Goal: Task Accomplishment & Management: Manage account settings

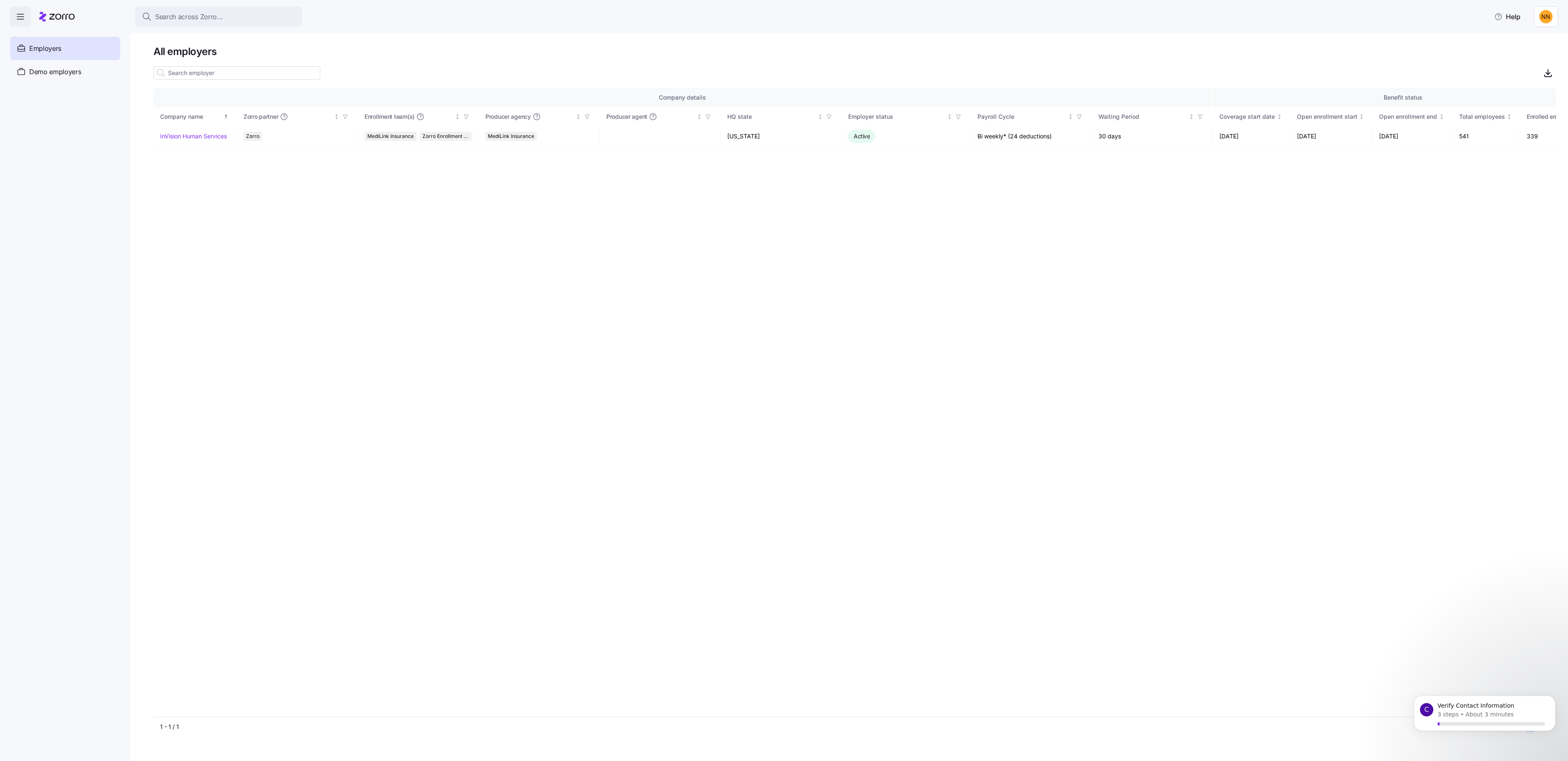
click at [1538, 21] on html "Search across Zorro... Help Enrollments Employers Demo employers Prospects Demo…" at bounding box center [784, 378] width 1568 height 756
click at [1514, 64] on div "Agency setup" at bounding box center [1510, 59] width 50 height 9
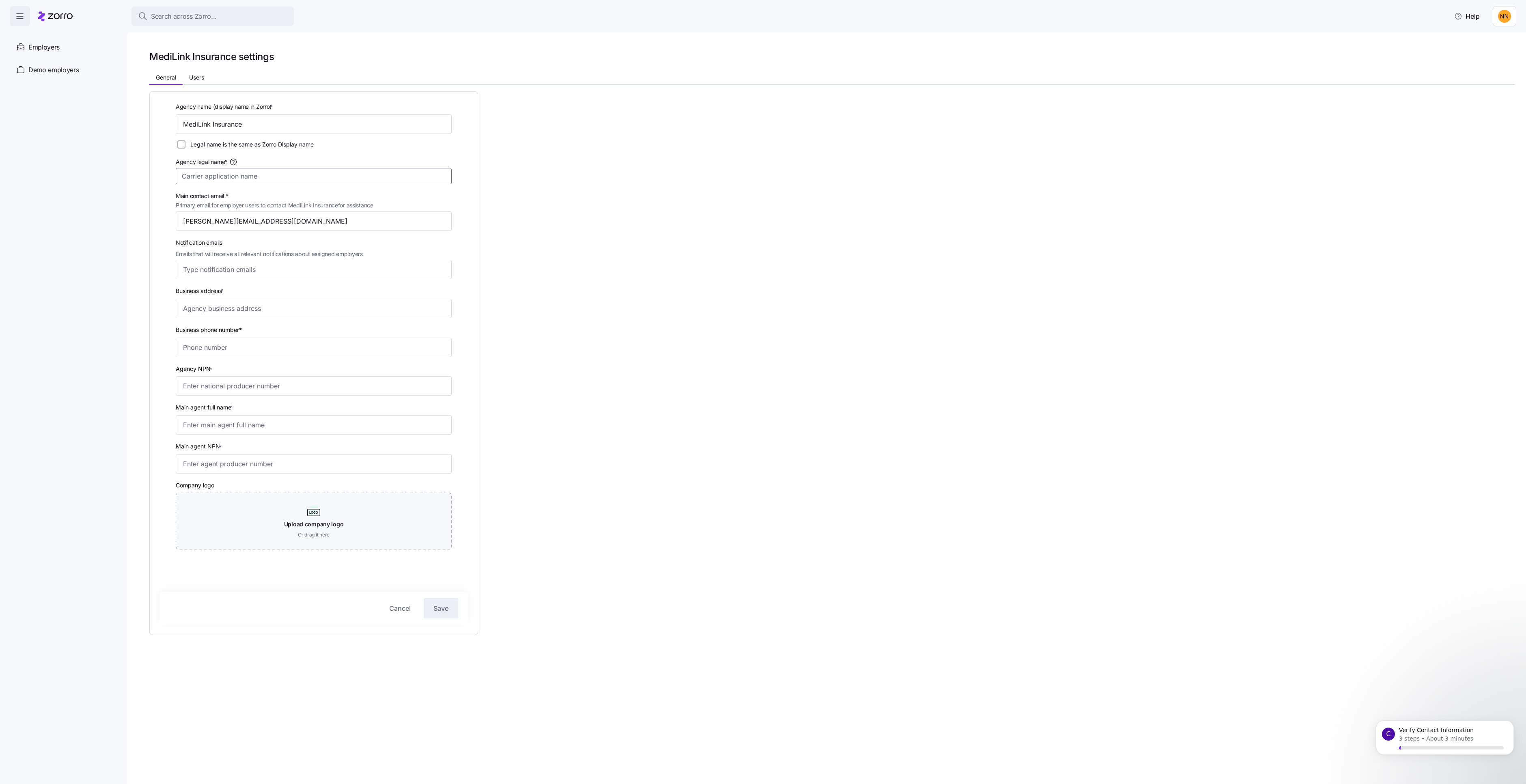
click at [281, 184] on input "Agency legal name*" at bounding box center [314, 176] width 276 height 16
type input "MediLink Insurance LLC"
type input "[PERSON_NAME][EMAIL_ADDRESS][DOMAIN_NAME]"
type input "[STREET_ADDRESS][PERSON_NAME]"
type input "4"
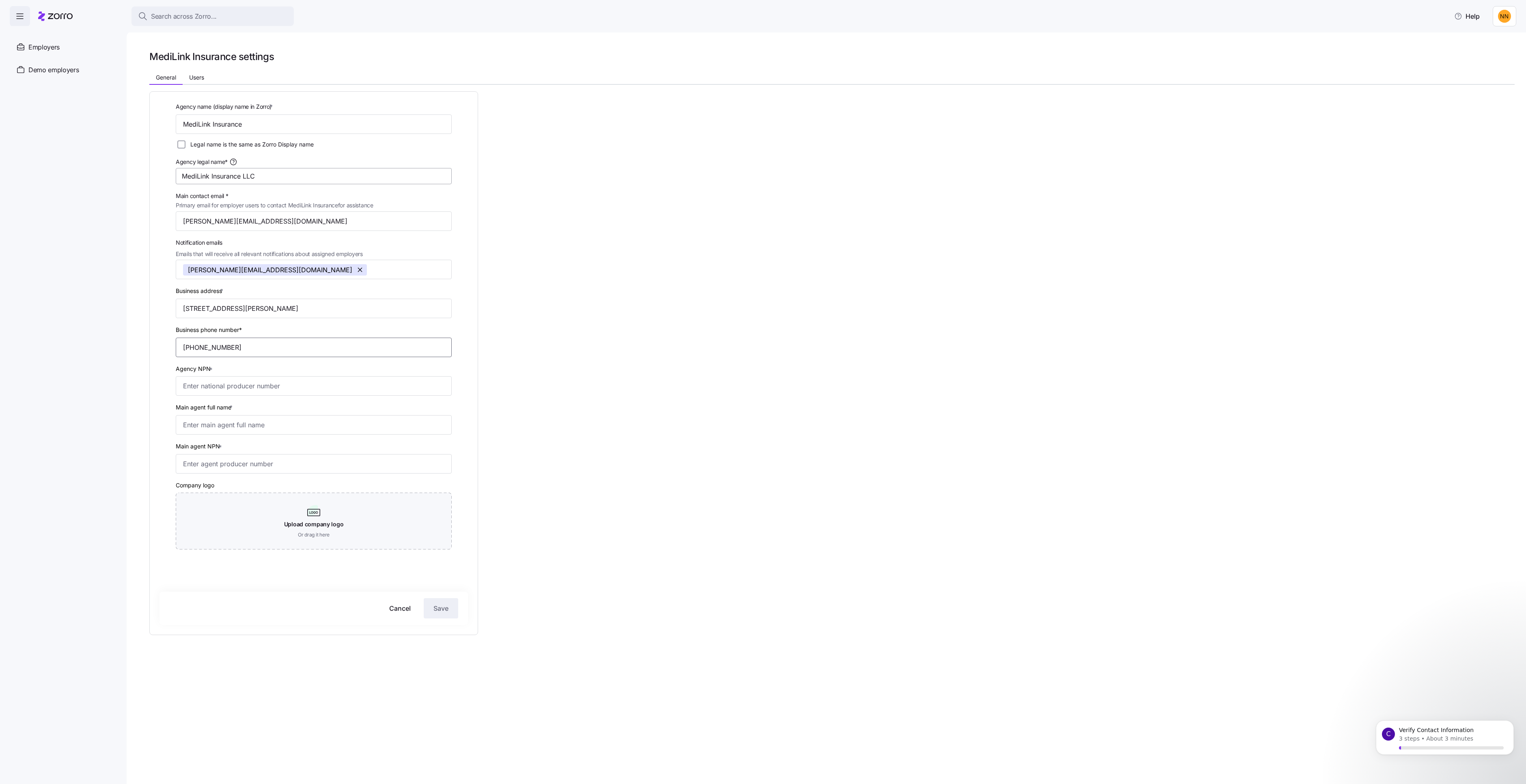
type input "[PHONE_NUMBER]"
click at [291, 435] on input "Main agent full name *" at bounding box center [314, 425] width 276 height 20
type input "[PERSON_NAME]"
type input "19179522"
click at [266, 396] on input "Agency NPN *" at bounding box center [314, 385] width 276 height 20
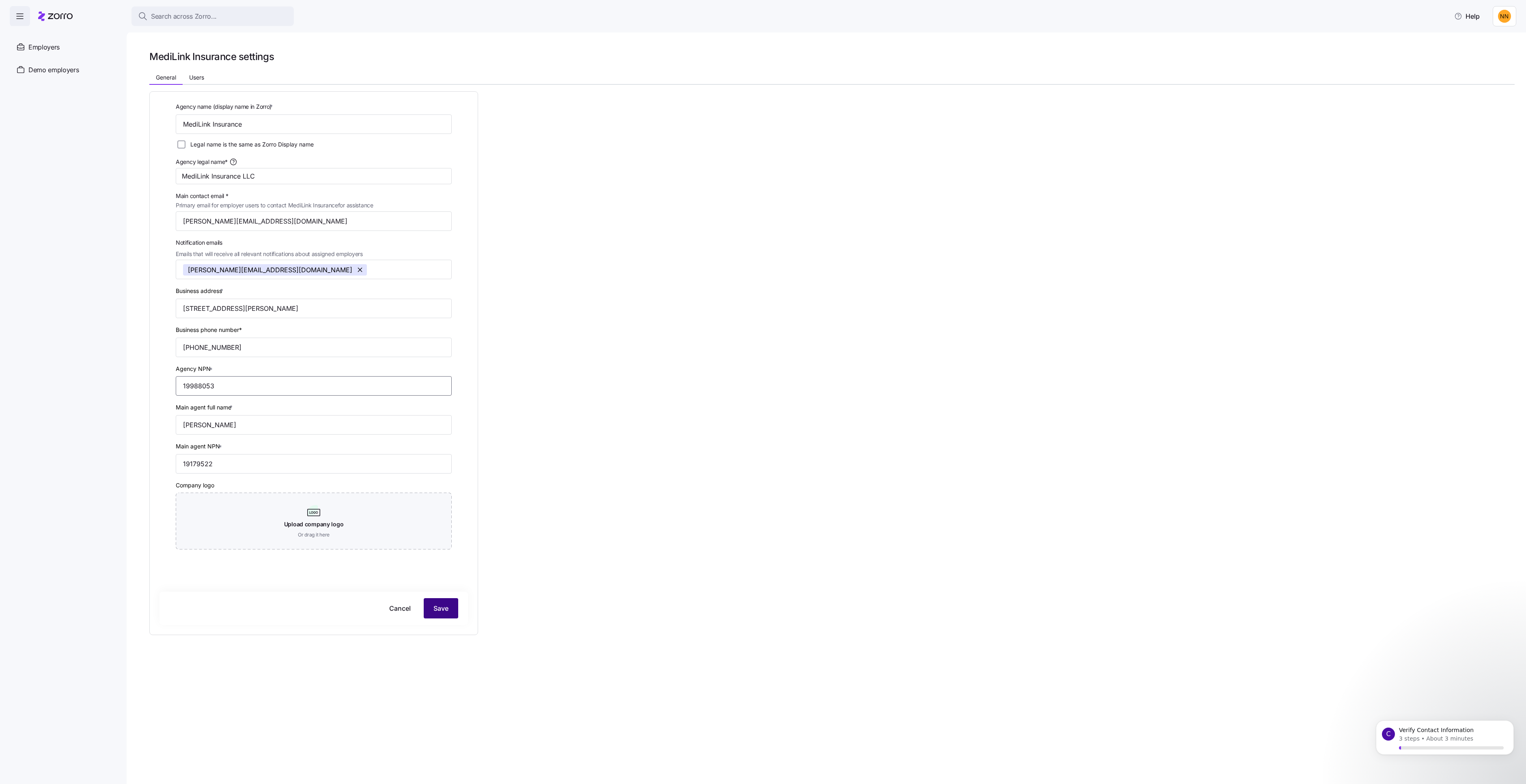
type input "19988053"
click at [458, 618] on button "Save" at bounding box center [441, 608] width 34 height 20
click at [1456, 719] on div "C Verify Contact Information 3 steps • About 3 minutes" at bounding box center [1445, 703] width 149 height 101
click at [1444, 740] on div "3 steps • About 3 minutes" at bounding box center [1451, 741] width 105 height 15
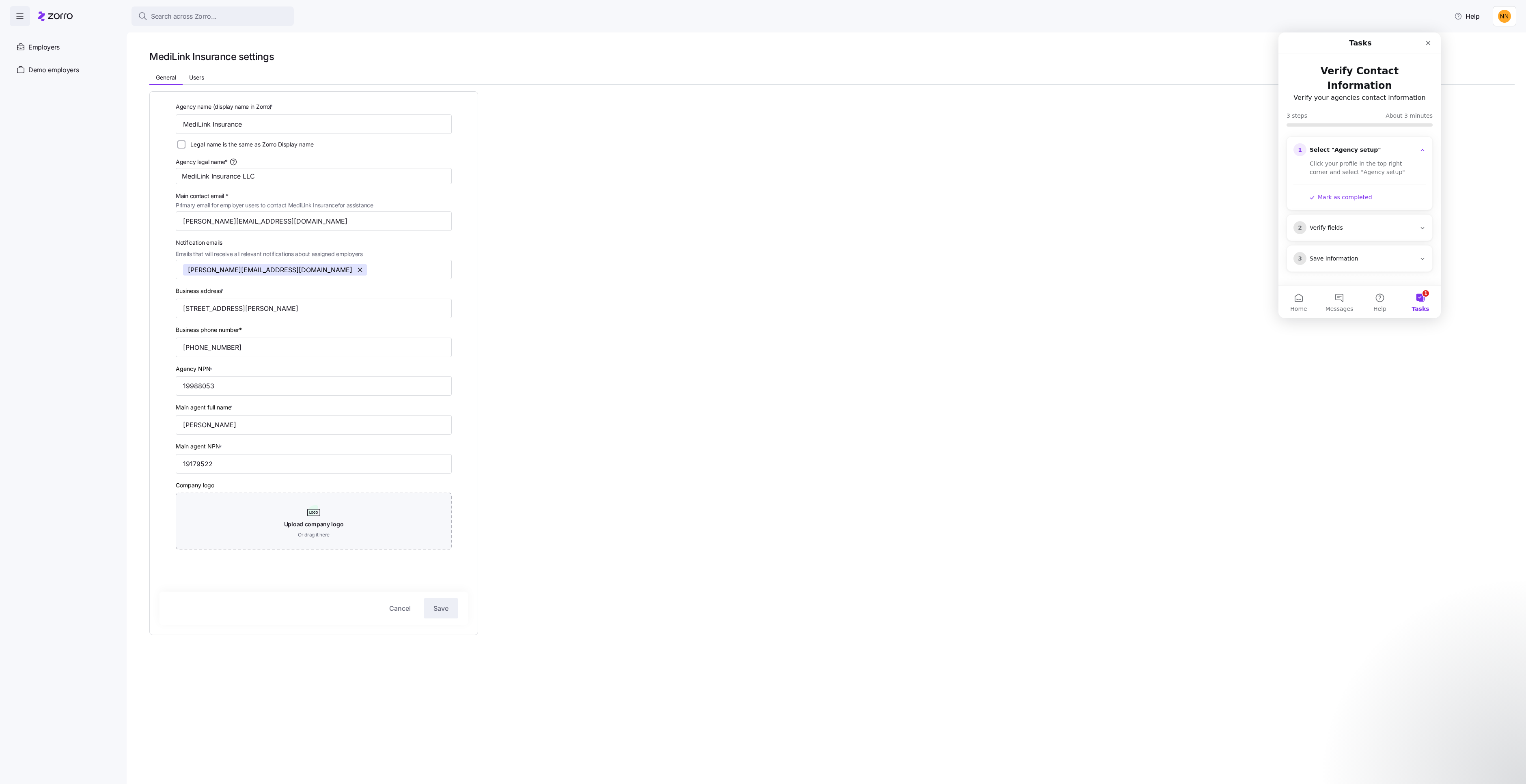
click at [1416, 297] on button "1 Tasks" at bounding box center [1421, 301] width 41 height 33
click at [1331, 193] on button "Mark as completed" at bounding box center [1341, 197] width 63 height 8
click at [1322, 258] on button "Mark as completed" at bounding box center [1341, 262] width 63 height 8
click at [1320, 255] on button "Mark as completed" at bounding box center [1341, 259] width 63 height 8
click at [765, 279] on div "Agency name (display name in Zorro) * MediLink Insurance Legal name is the same…" at bounding box center [832, 379] width 1365 height 589
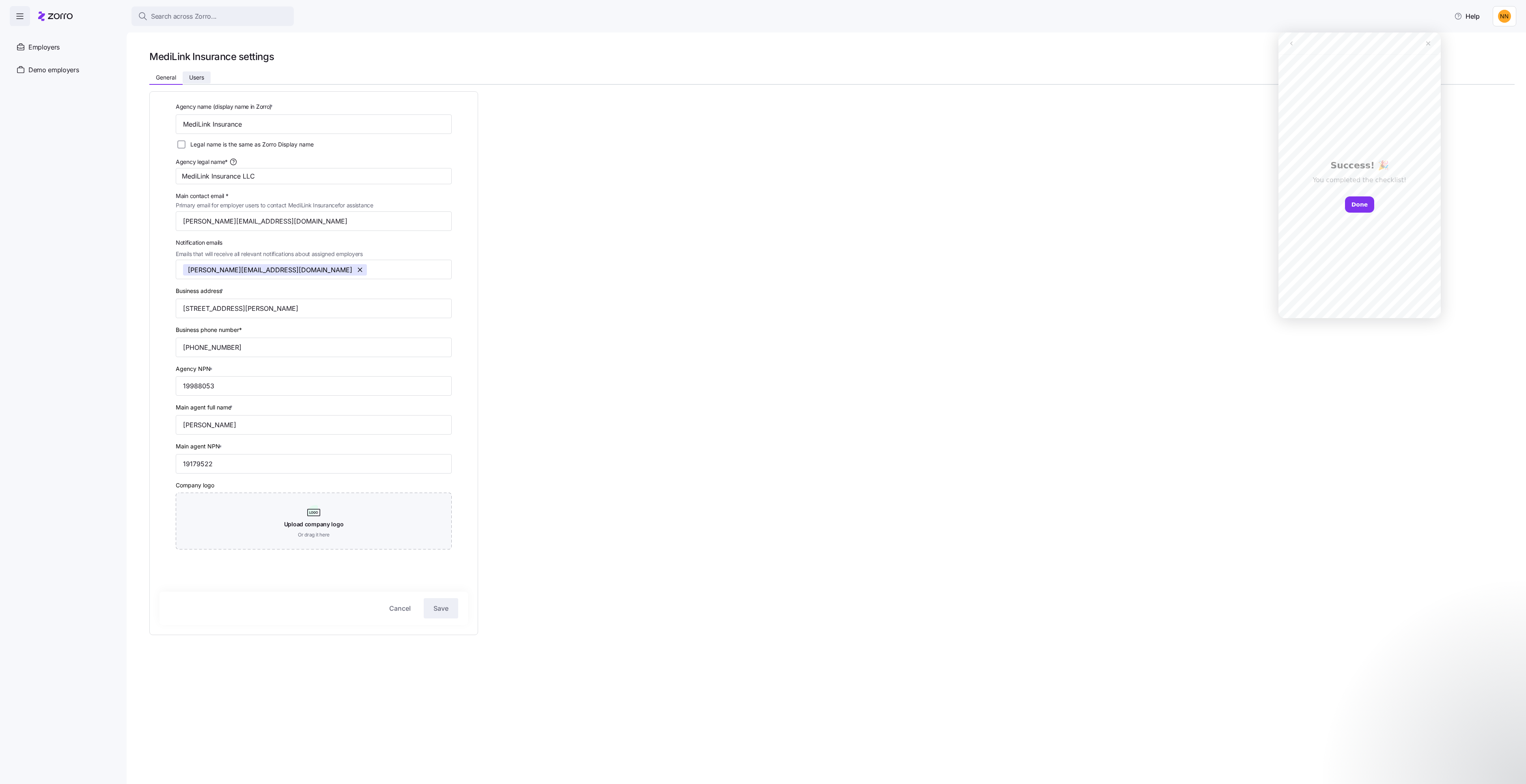
click at [211, 83] on button "Users" at bounding box center [196, 78] width 28 height 12
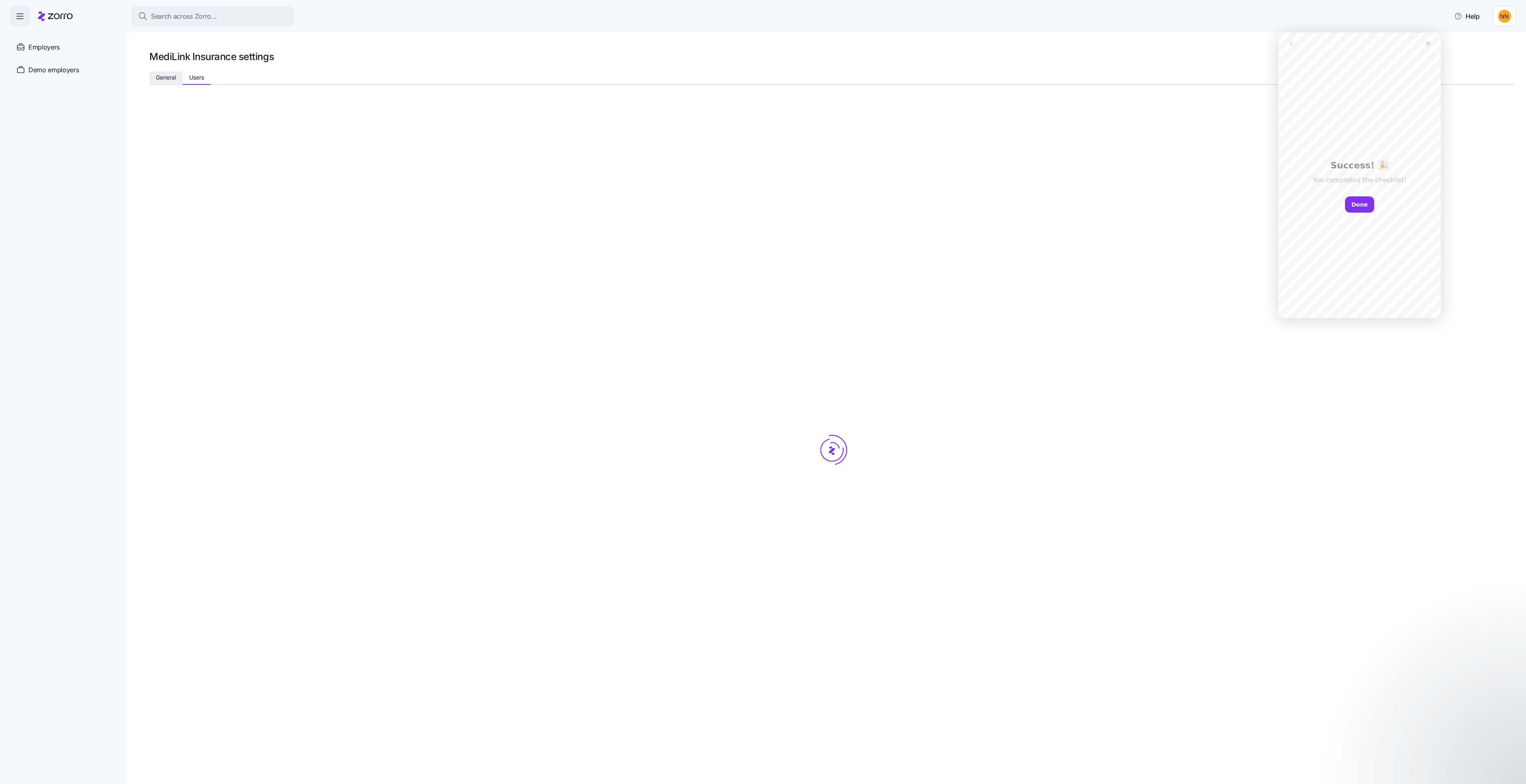
click at [176, 81] on span "General" at bounding box center [166, 78] width 20 height 6
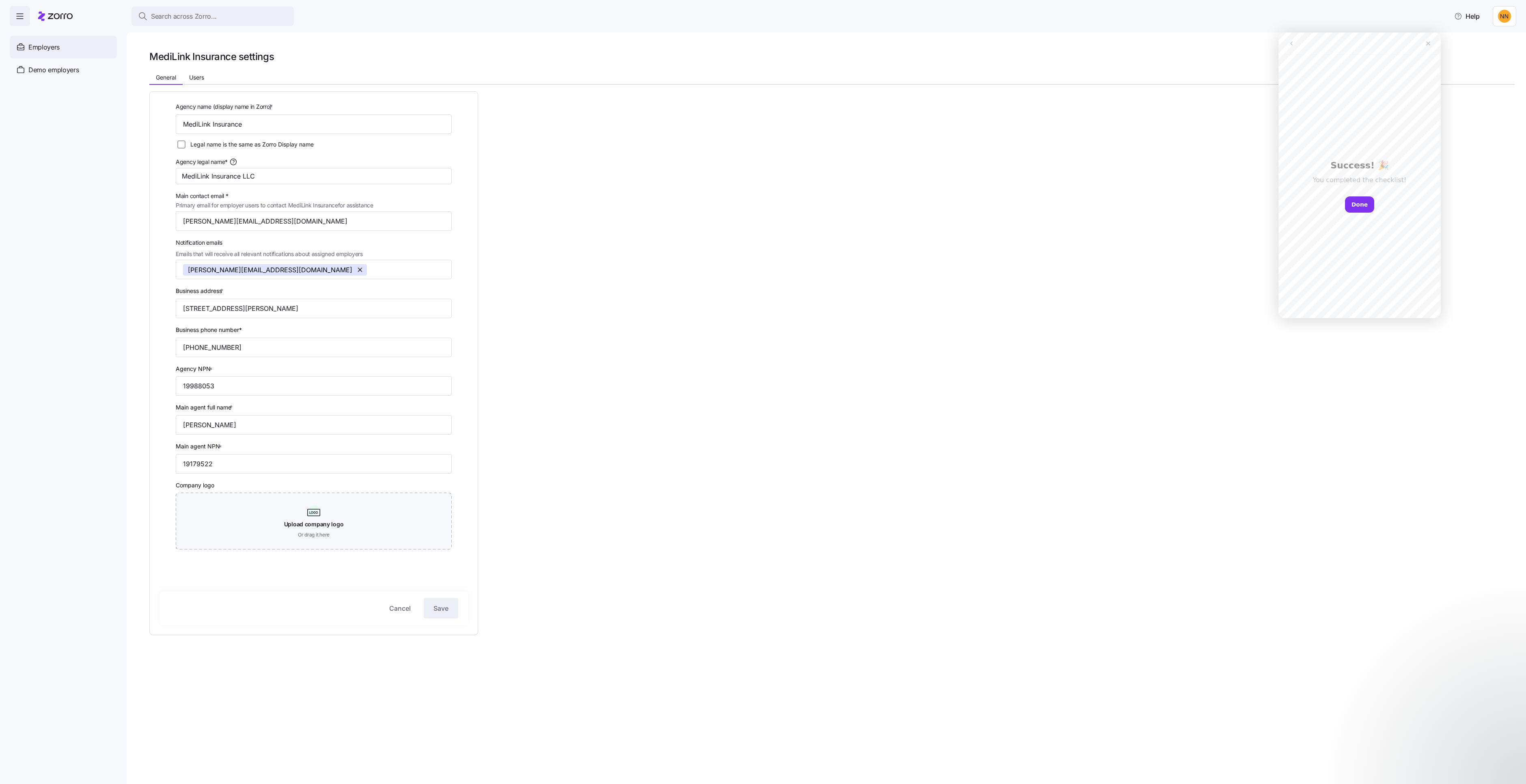
click at [49, 52] on span "Employers" at bounding box center [44, 47] width 31 height 10
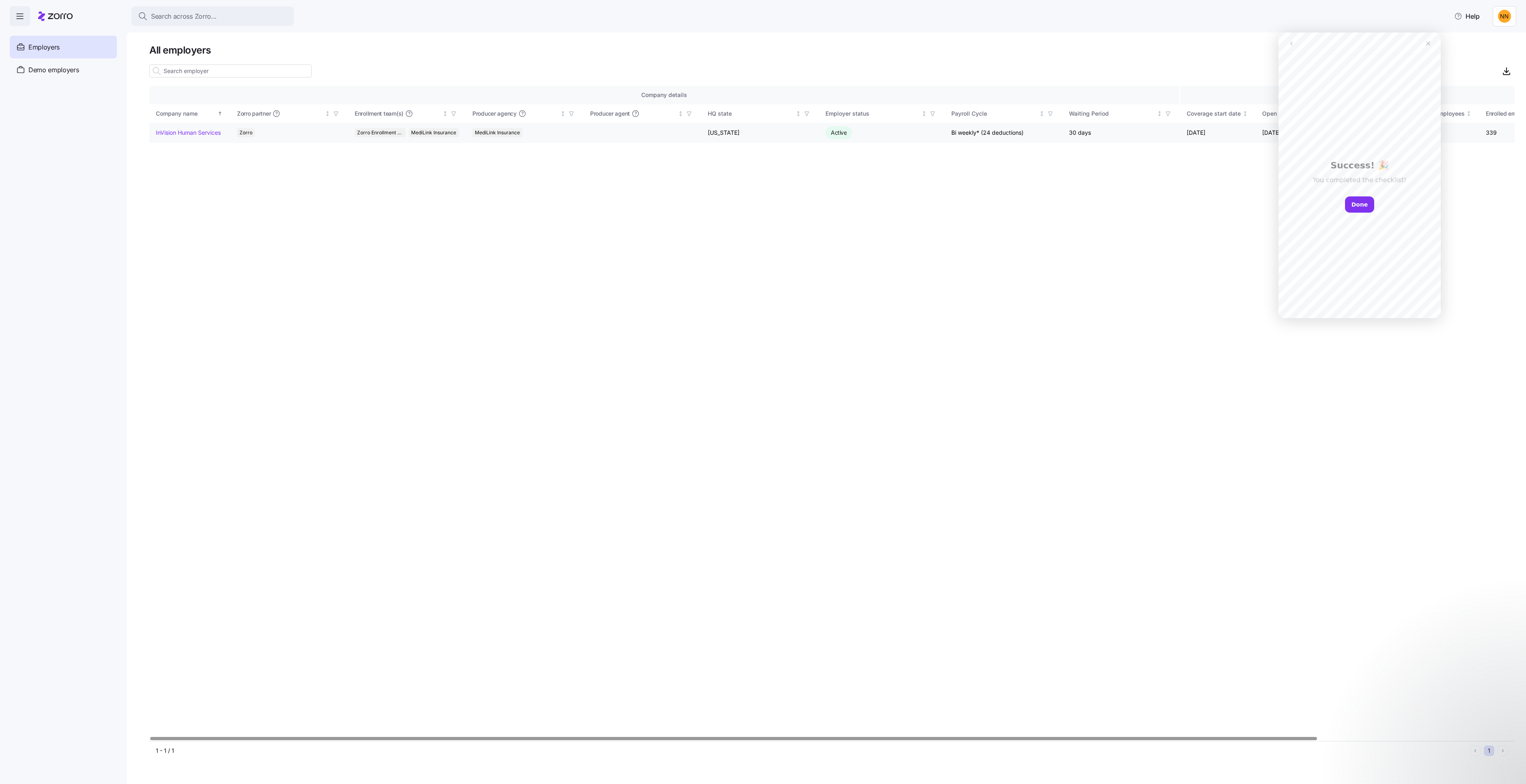
click at [208, 143] on td "InVision Human Services" at bounding box center [190, 133] width 81 height 20
click at [207, 137] on link "InVision Human Services" at bounding box center [188, 133] width 65 height 8
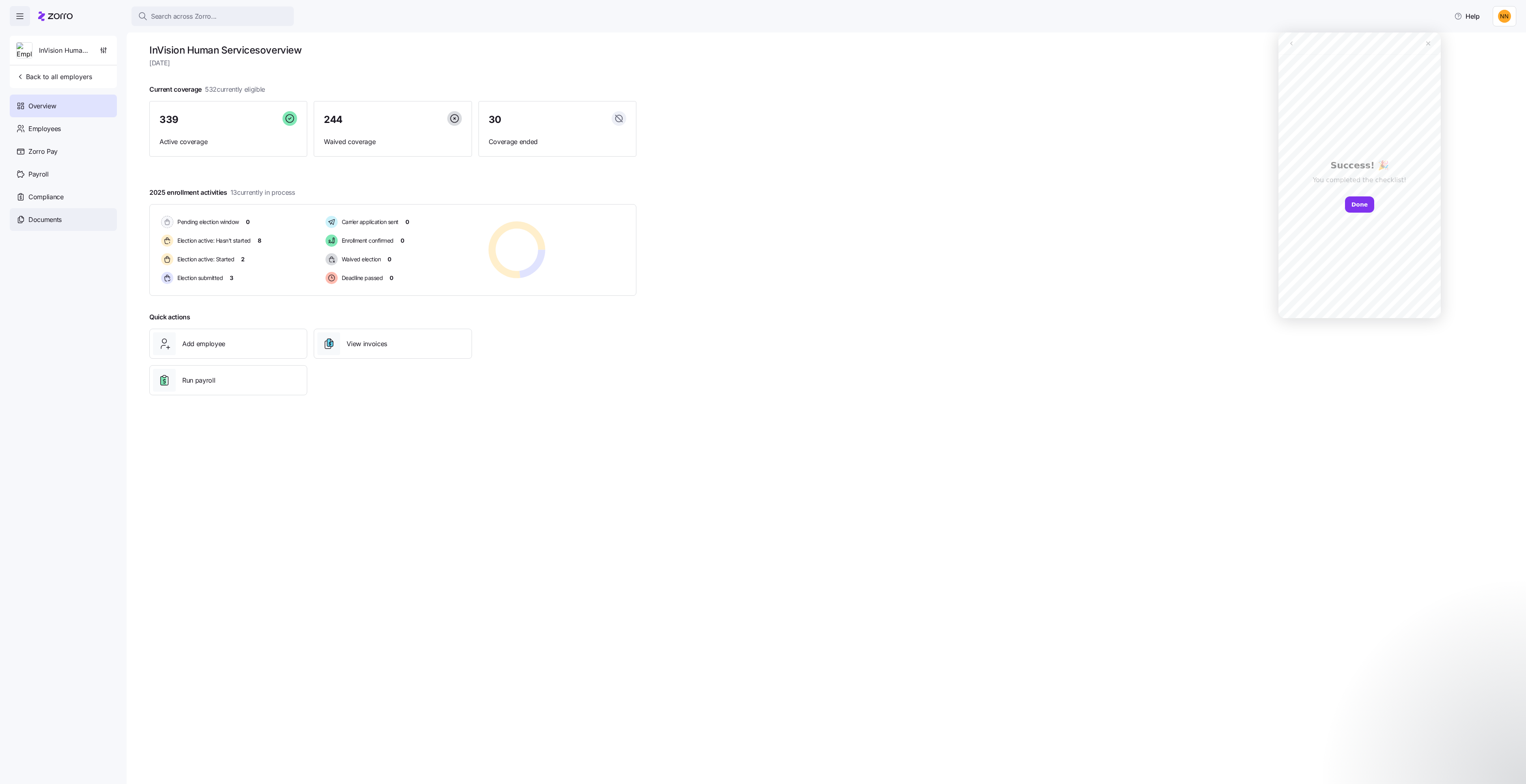
click at [83, 231] on div "Documents" at bounding box center [63, 219] width 107 height 23
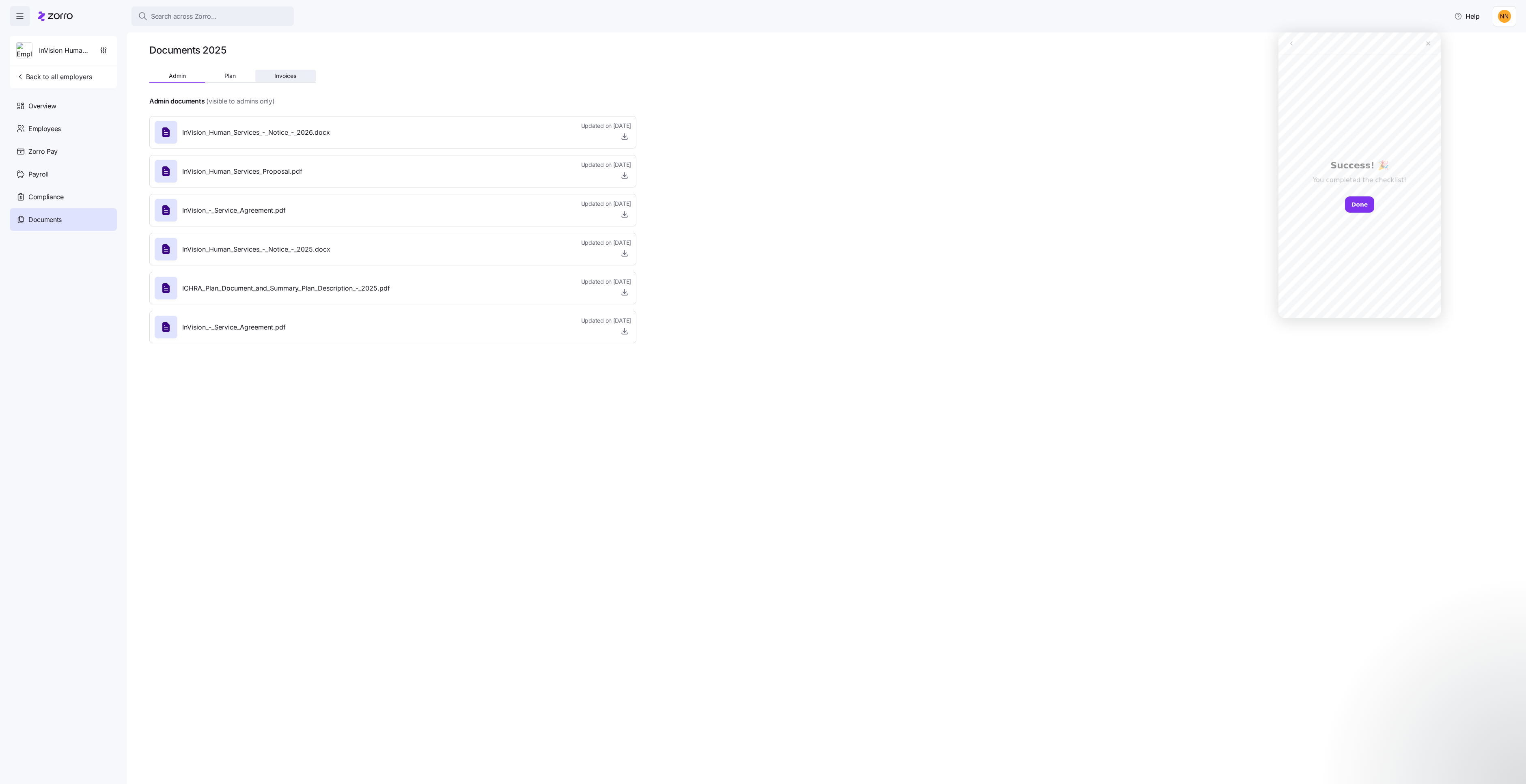
click at [316, 82] on button "Invoices" at bounding box center [286, 76] width 60 height 12
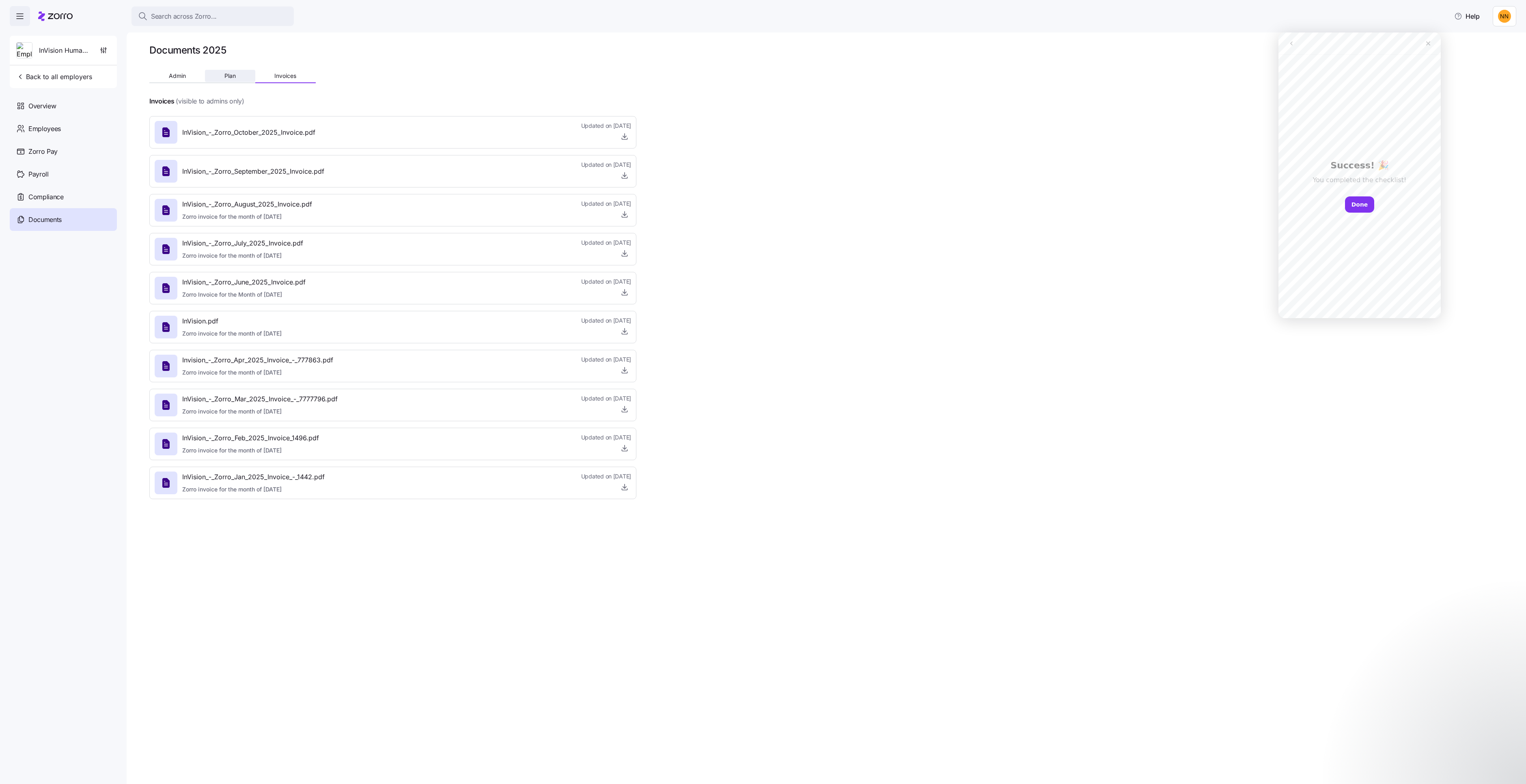
click at [255, 82] on button "Plan" at bounding box center [230, 76] width 50 height 12
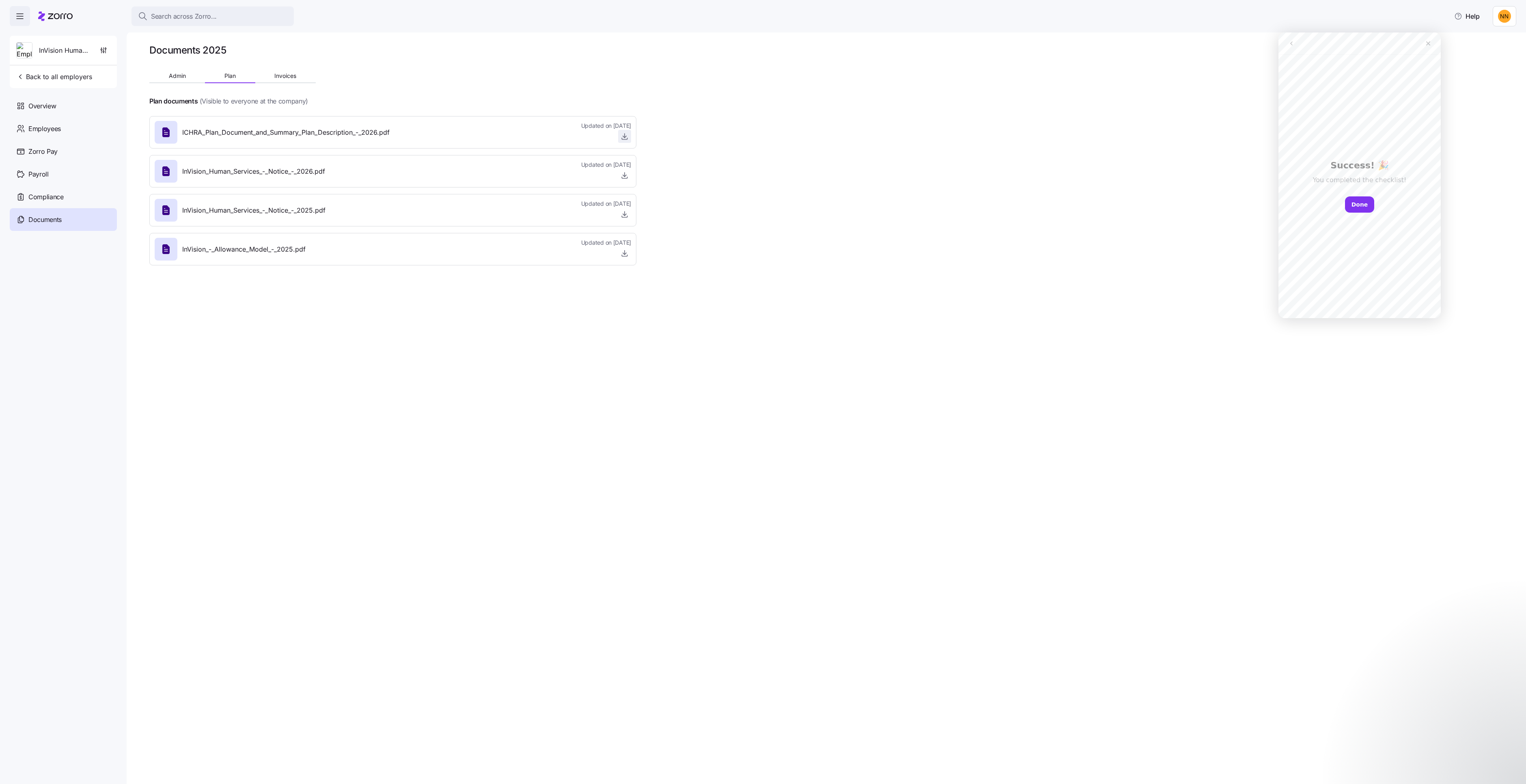
click at [631, 142] on span "button" at bounding box center [624, 136] width 12 height 12
click at [1422, 41] on div "Close" at bounding box center [1428, 43] width 15 height 15
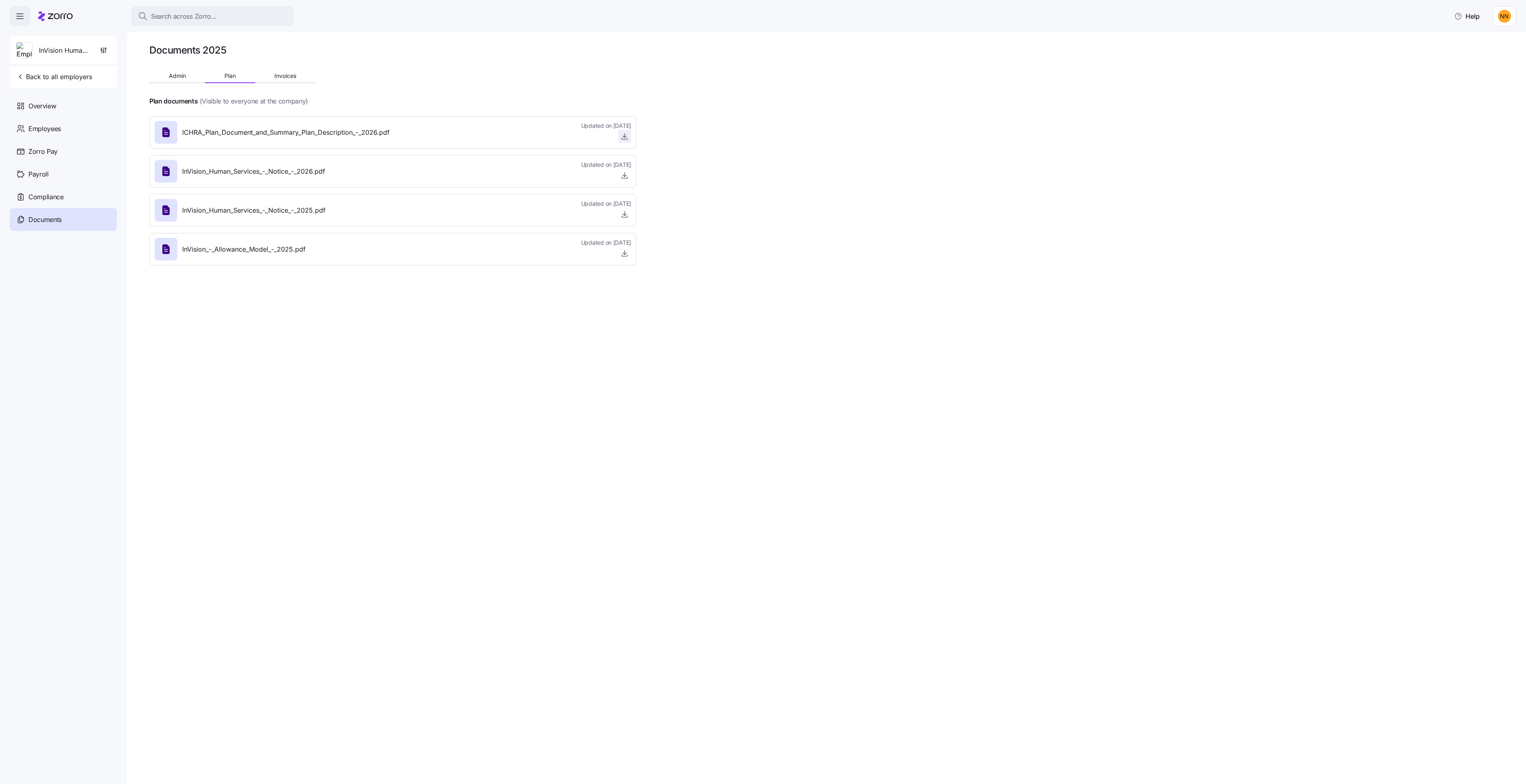
click at [629, 140] on icon "button" at bounding box center [625, 136] width 8 height 8
click at [629, 179] on icon "button" at bounding box center [625, 175] width 8 height 8
click at [205, 82] on button "Admin" at bounding box center [177, 76] width 56 height 12
click at [631, 220] on span "button" at bounding box center [624, 214] width 12 height 12
click at [629, 106] on div "Admin documents (visible to admins only)" at bounding box center [393, 101] width 487 height 10
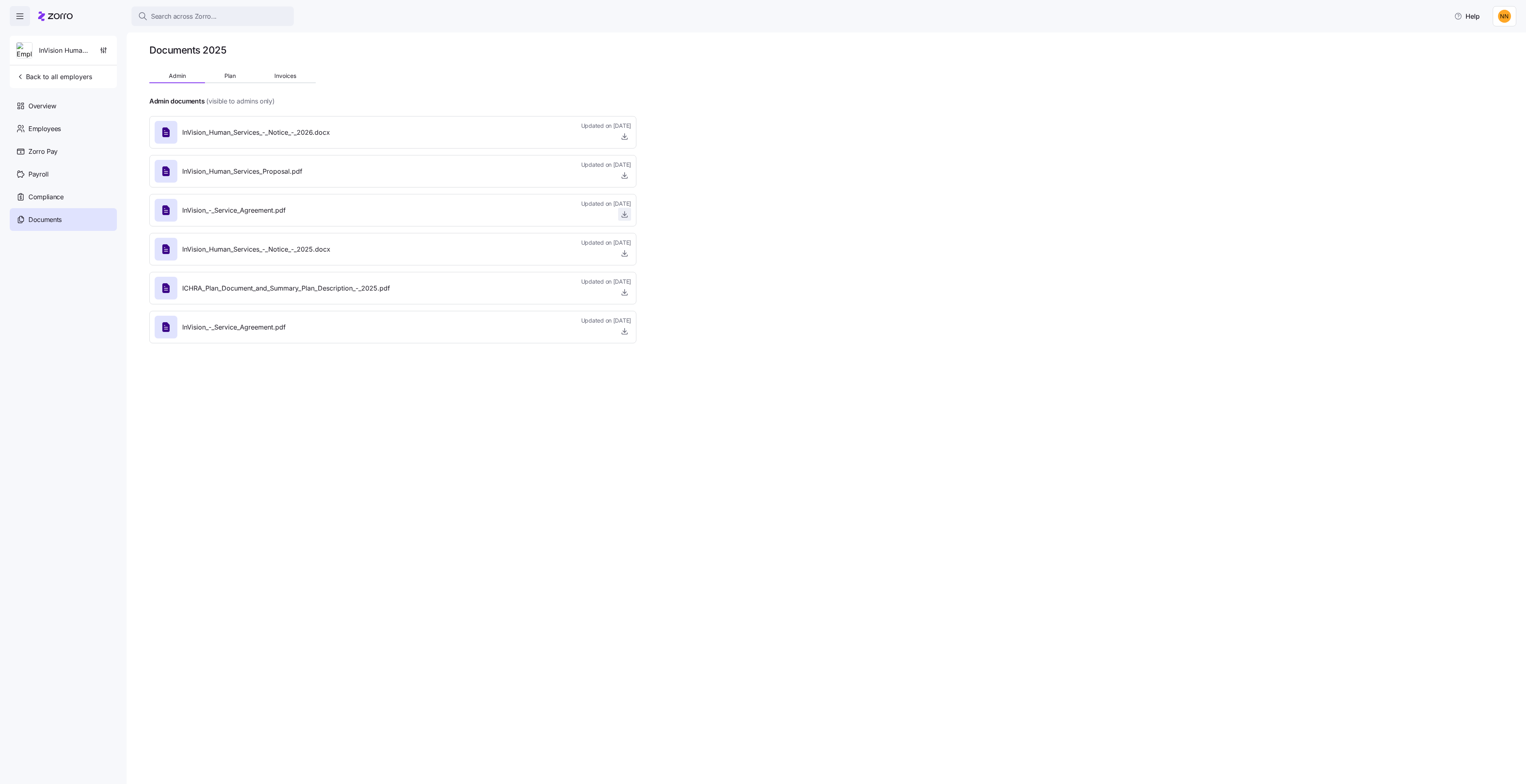
click at [629, 219] on icon "button" at bounding box center [625, 214] width 8 height 8
click at [255, 82] on button "Plan" at bounding box center [230, 76] width 50 height 12
click at [370, 66] on div at bounding box center [393, 61] width 487 height 9
click at [296, 79] on span "Invoices" at bounding box center [285, 76] width 22 height 6
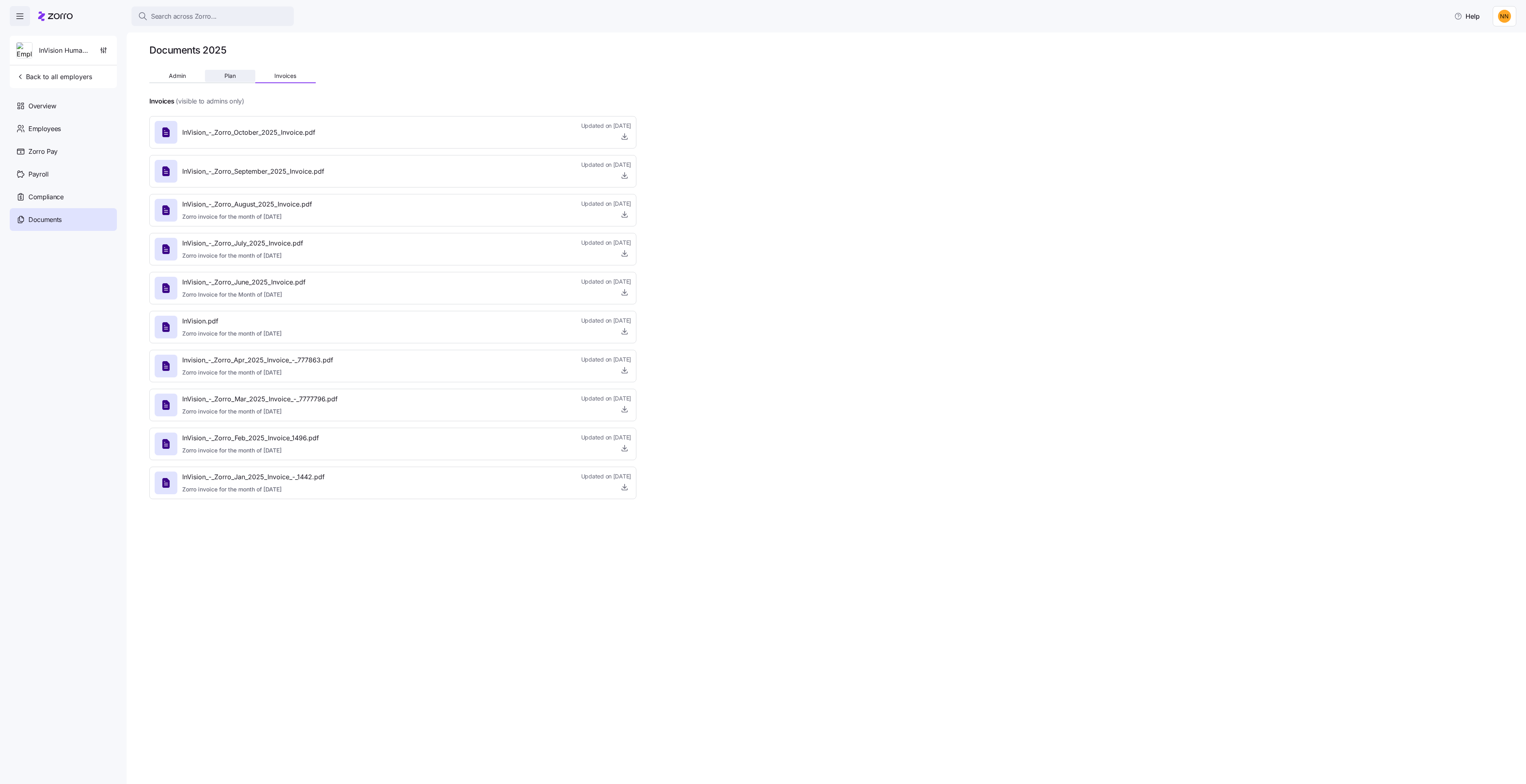
click at [255, 82] on button "Plan" at bounding box center [230, 76] width 50 height 12
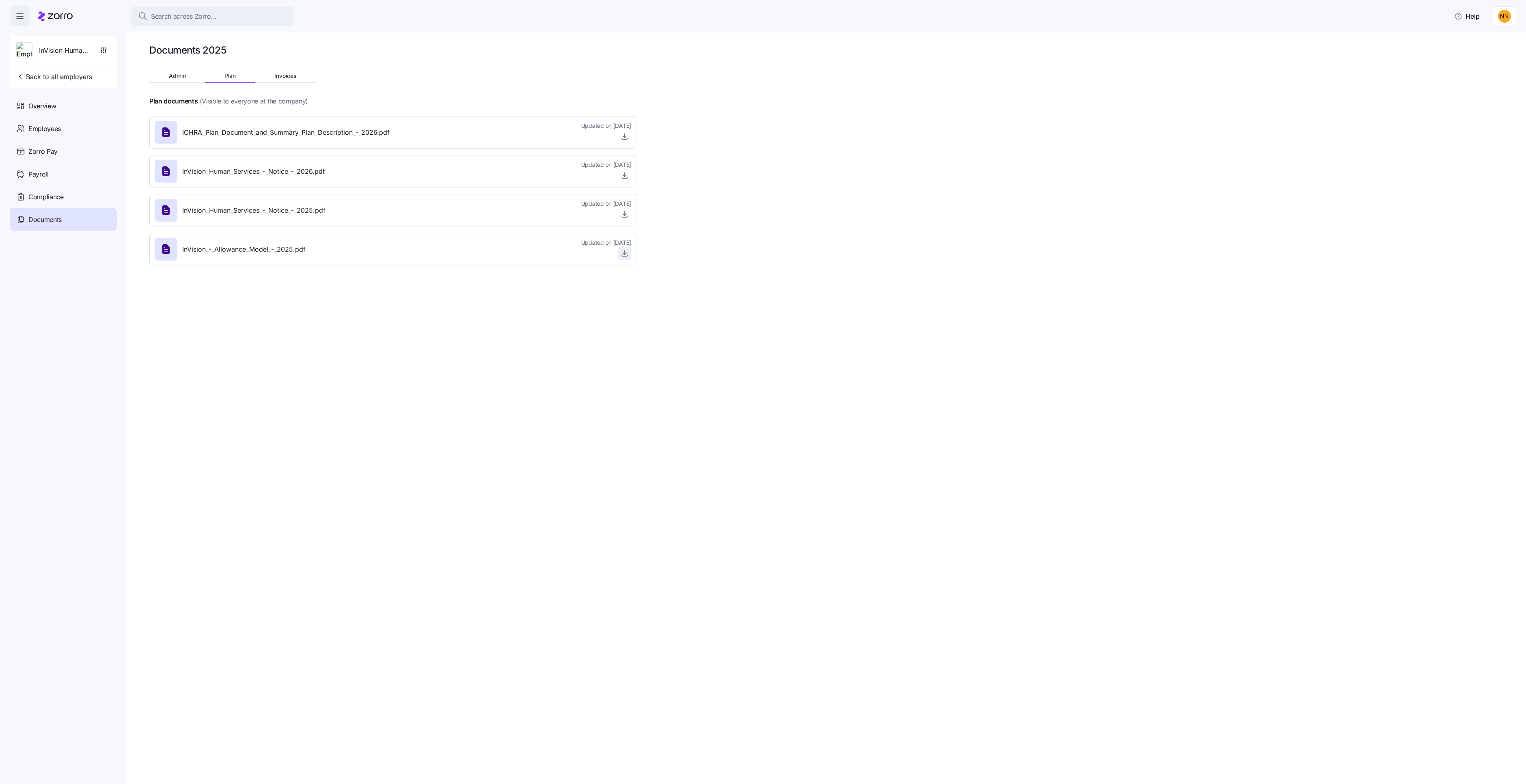
click at [629, 257] on icon "button" at bounding box center [625, 253] width 8 height 8
